Goal: Find specific page/section

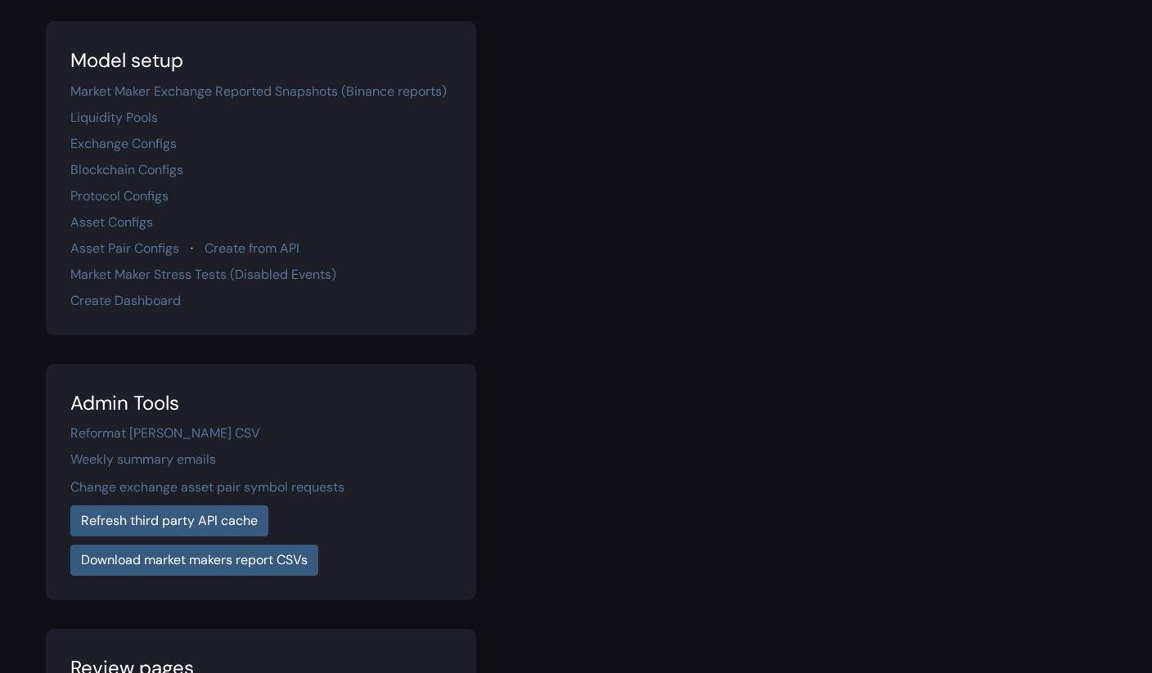
scroll to position [352, 0]
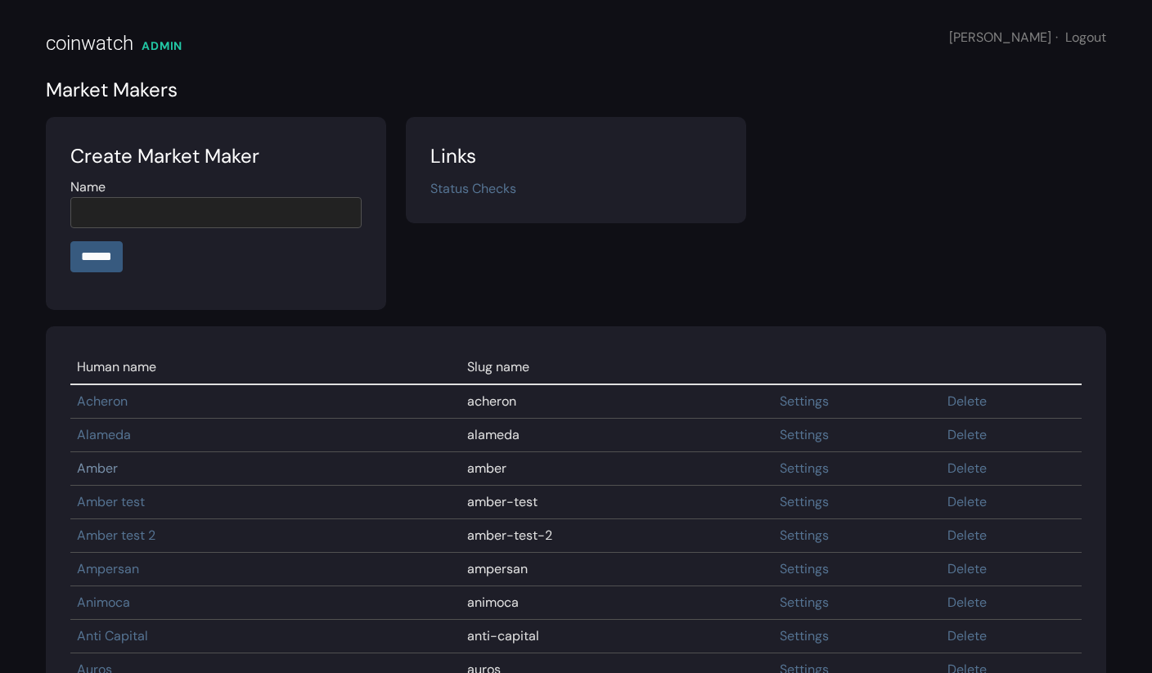
click at [91, 470] on link "Amber" at bounding box center [97, 468] width 41 height 17
